Goal: Navigation & Orientation: Understand site structure

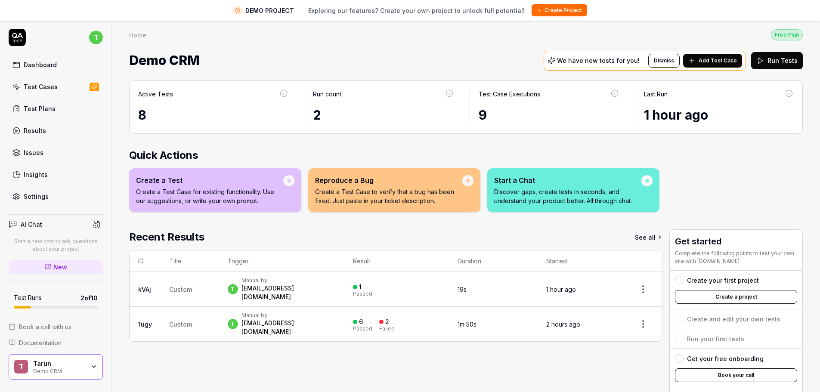
click at [654, 58] on button "Dismiss" at bounding box center [663, 61] width 31 height 14
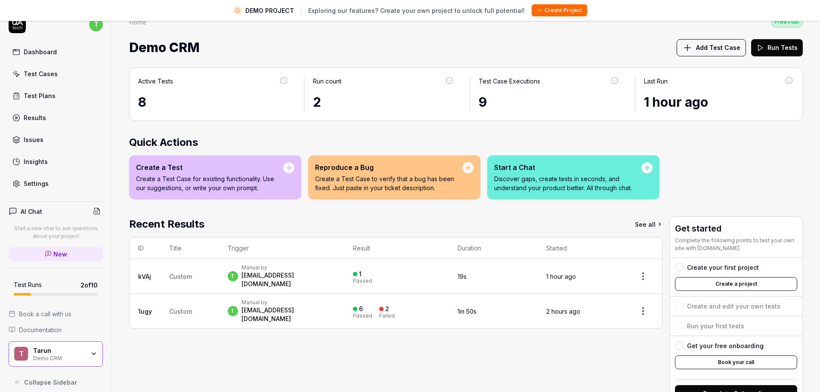
scroll to position [20, 0]
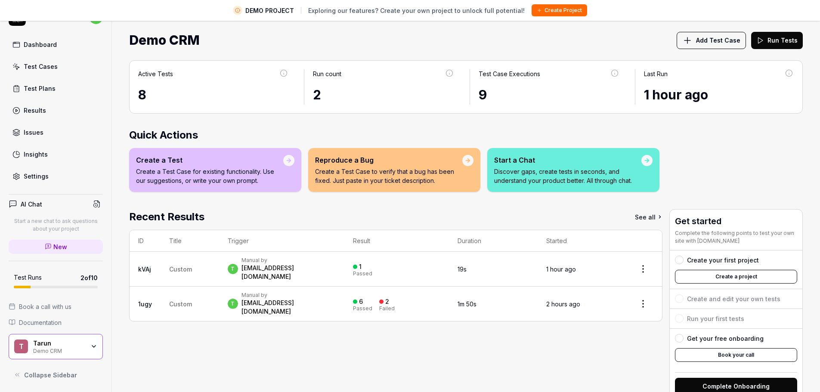
click at [60, 370] on button "Collapse Sidebar" at bounding box center [56, 374] width 94 height 17
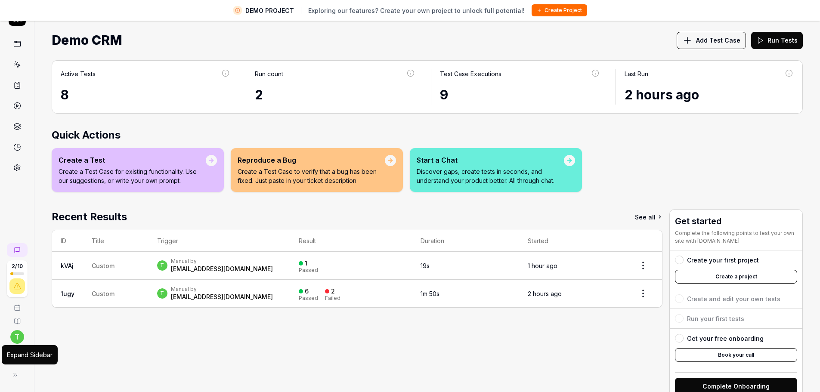
click at [15, 374] on icon at bounding box center [15, 374] width 7 height 7
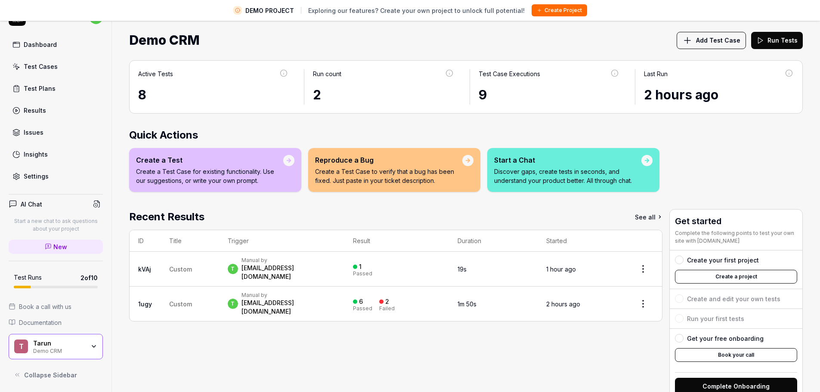
click at [19, 375] on icon at bounding box center [17, 374] width 7 height 7
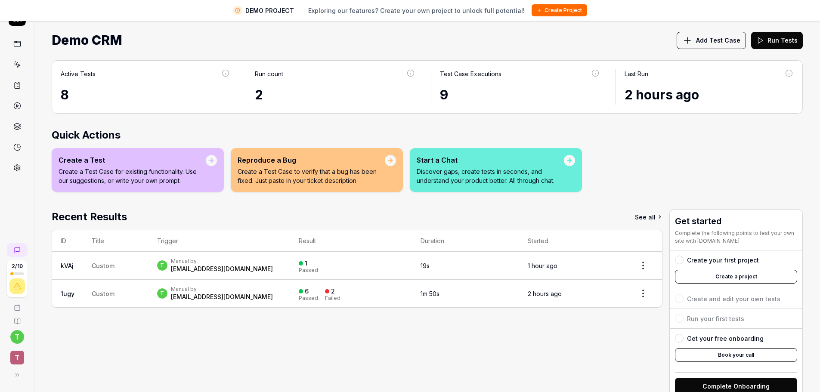
click at [19, 375] on icon at bounding box center [17, 374] width 7 height 7
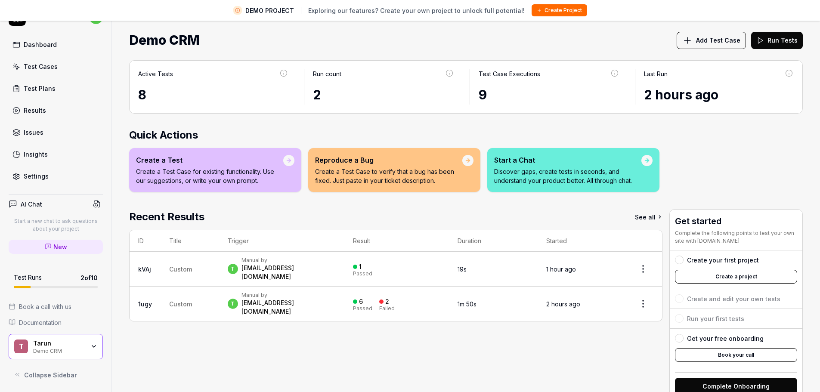
click at [19, 375] on icon at bounding box center [17, 374] width 7 height 7
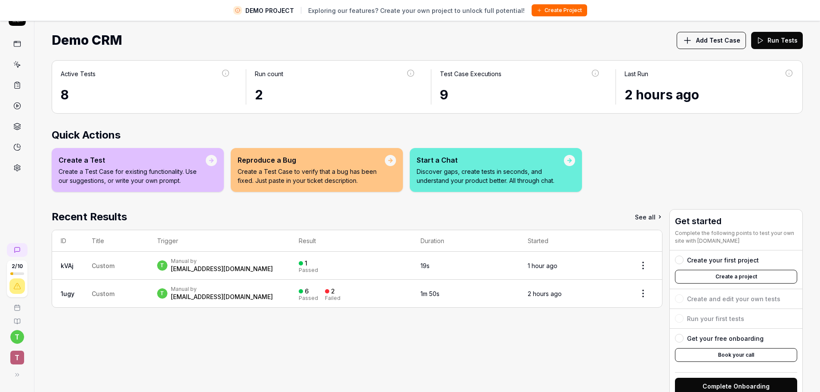
click at [19, 375] on icon at bounding box center [17, 374] width 7 height 7
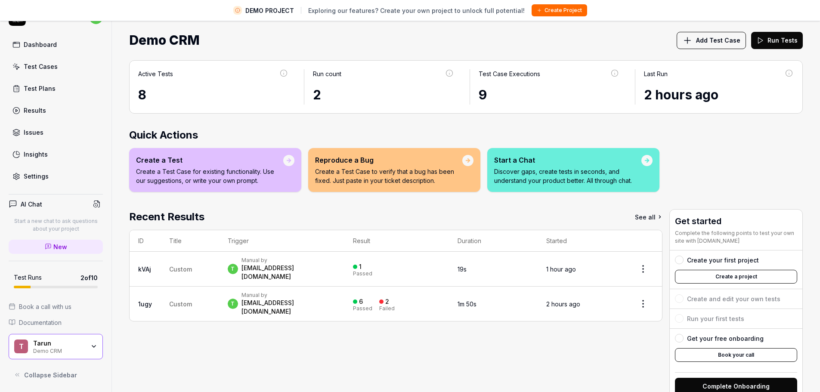
click at [19, 375] on icon at bounding box center [17, 374] width 7 height 7
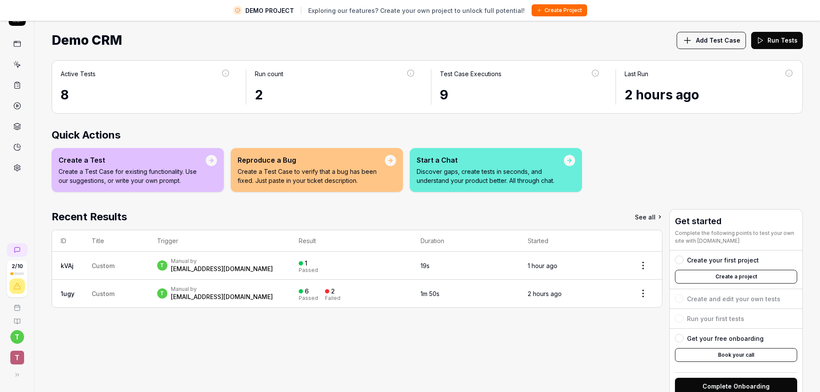
click at [19, 375] on icon at bounding box center [17, 374] width 7 height 7
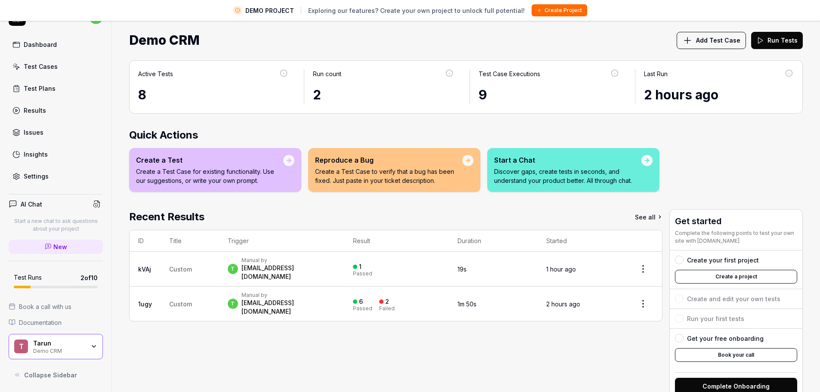
click at [19, 375] on icon at bounding box center [17, 374] width 7 height 7
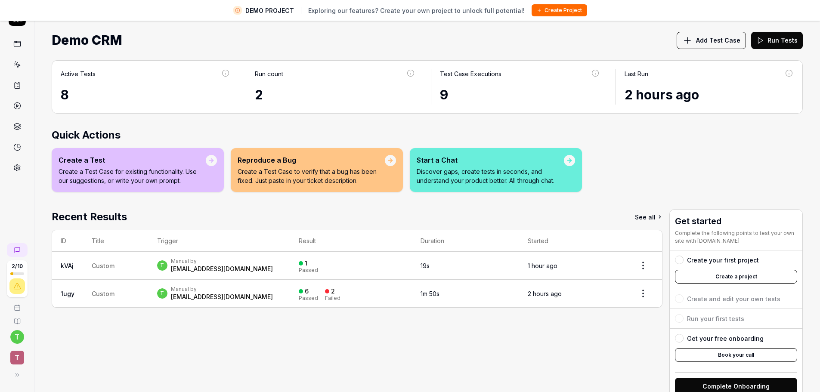
click at [19, 375] on icon at bounding box center [17, 374] width 7 height 7
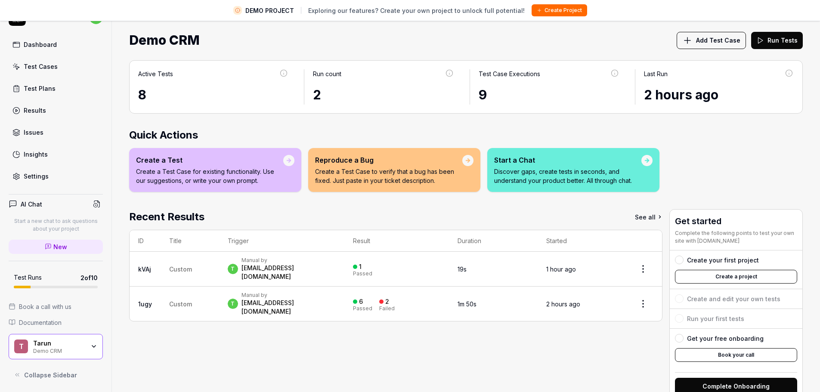
click at [19, 375] on icon at bounding box center [17, 374] width 7 height 7
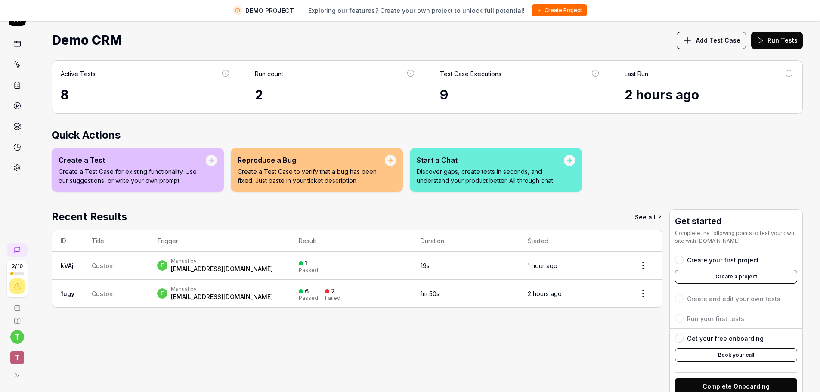
click at [19, 375] on icon at bounding box center [17, 374] width 7 height 7
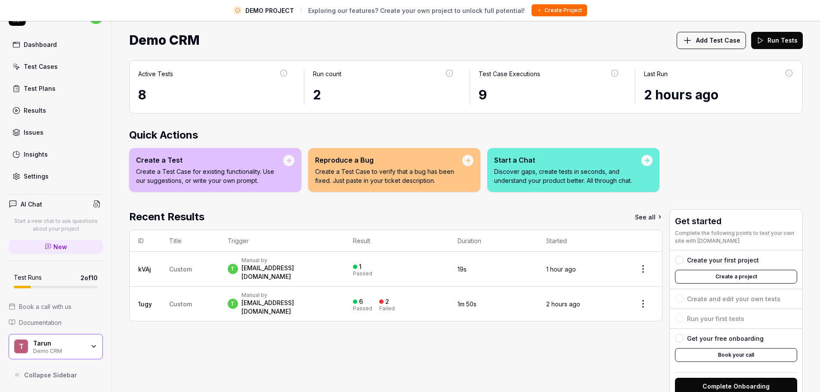
click at [19, 375] on icon at bounding box center [17, 374] width 7 height 7
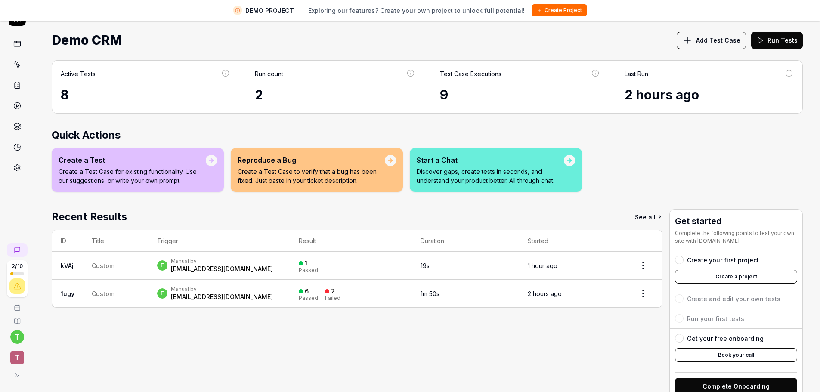
click at [19, 375] on icon at bounding box center [17, 374] width 7 height 7
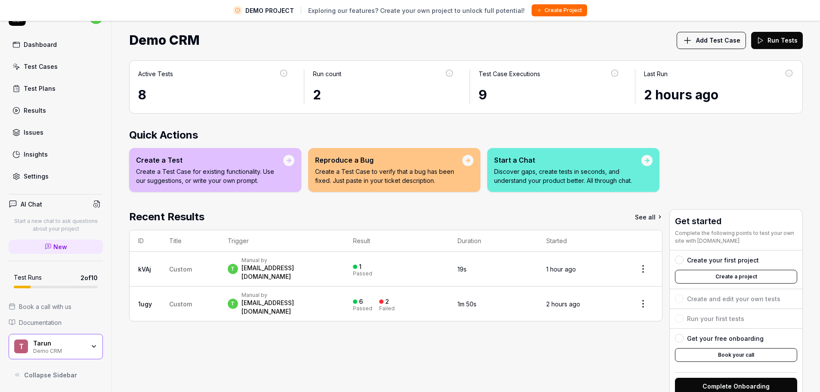
click at [19, 375] on icon at bounding box center [17, 374] width 7 height 7
